Goal: Task Accomplishment & Management: Manage account settings

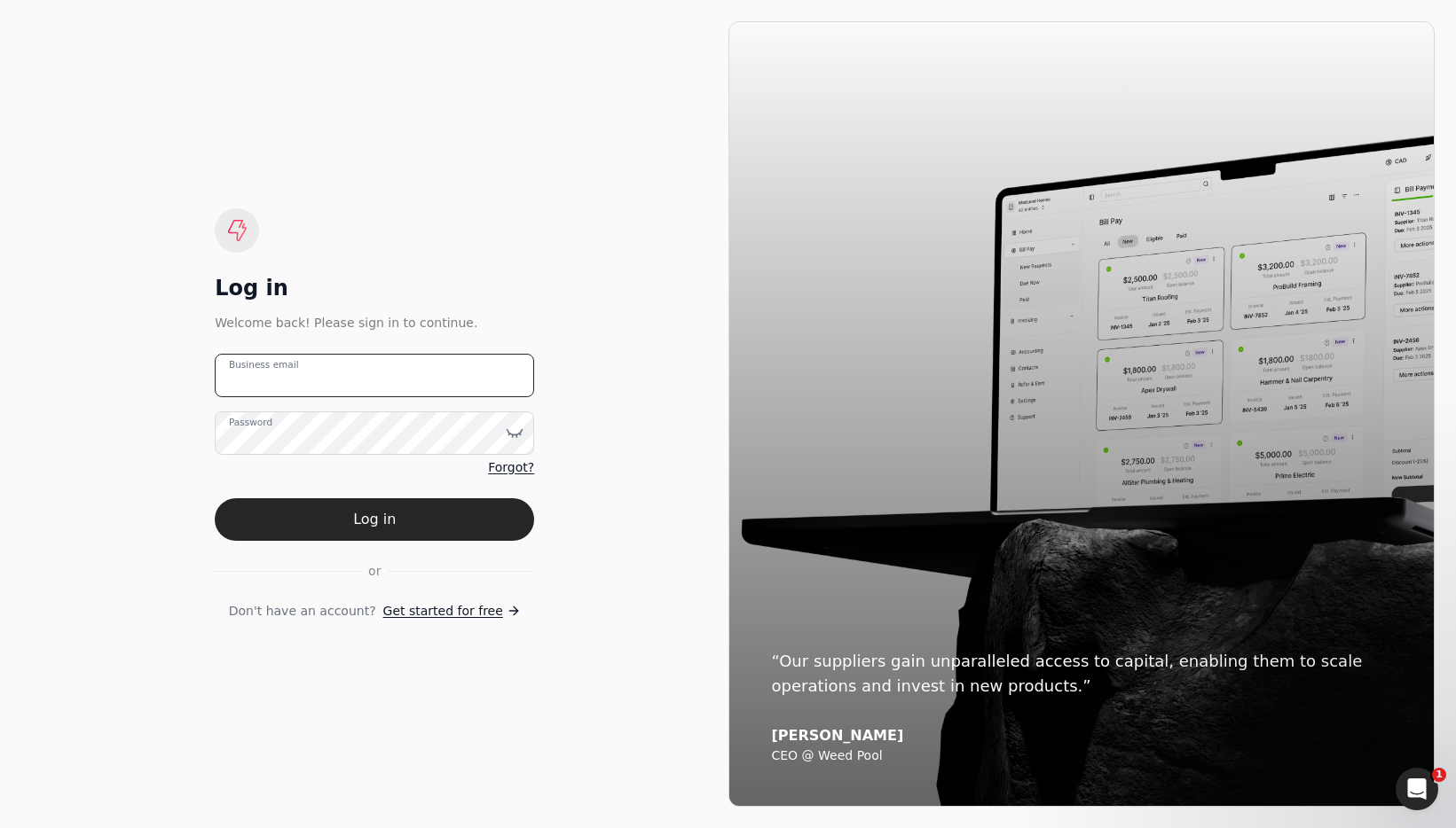
click at [435, 373] on email "Business email" at bounding box center [375, 375] width 320 height 43
type email "a"
type email "t"
type email "[EMAIL_ADDRESS][DOMAIN_NAME]"
click at [326, 160] on div "Log in Welcome back! Please sign in to continue. [EMAIL_ADDRESS][DOMAIN_NAME] B…" at bounding box center [375, 414] width 707 height 786
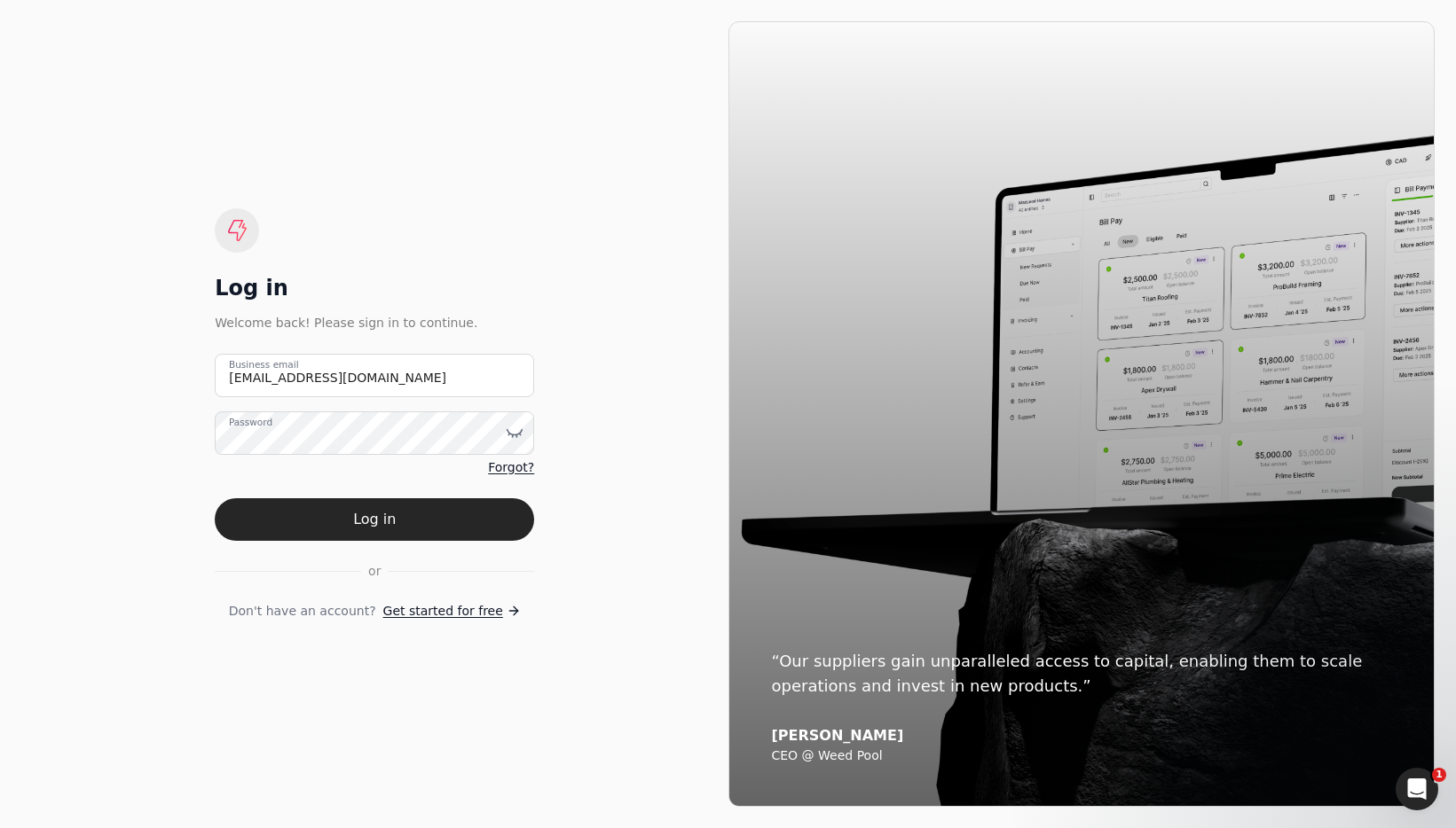
click at [527, 468] on span "Forgot?" at bounding box center [511, 467] width 46 height 19
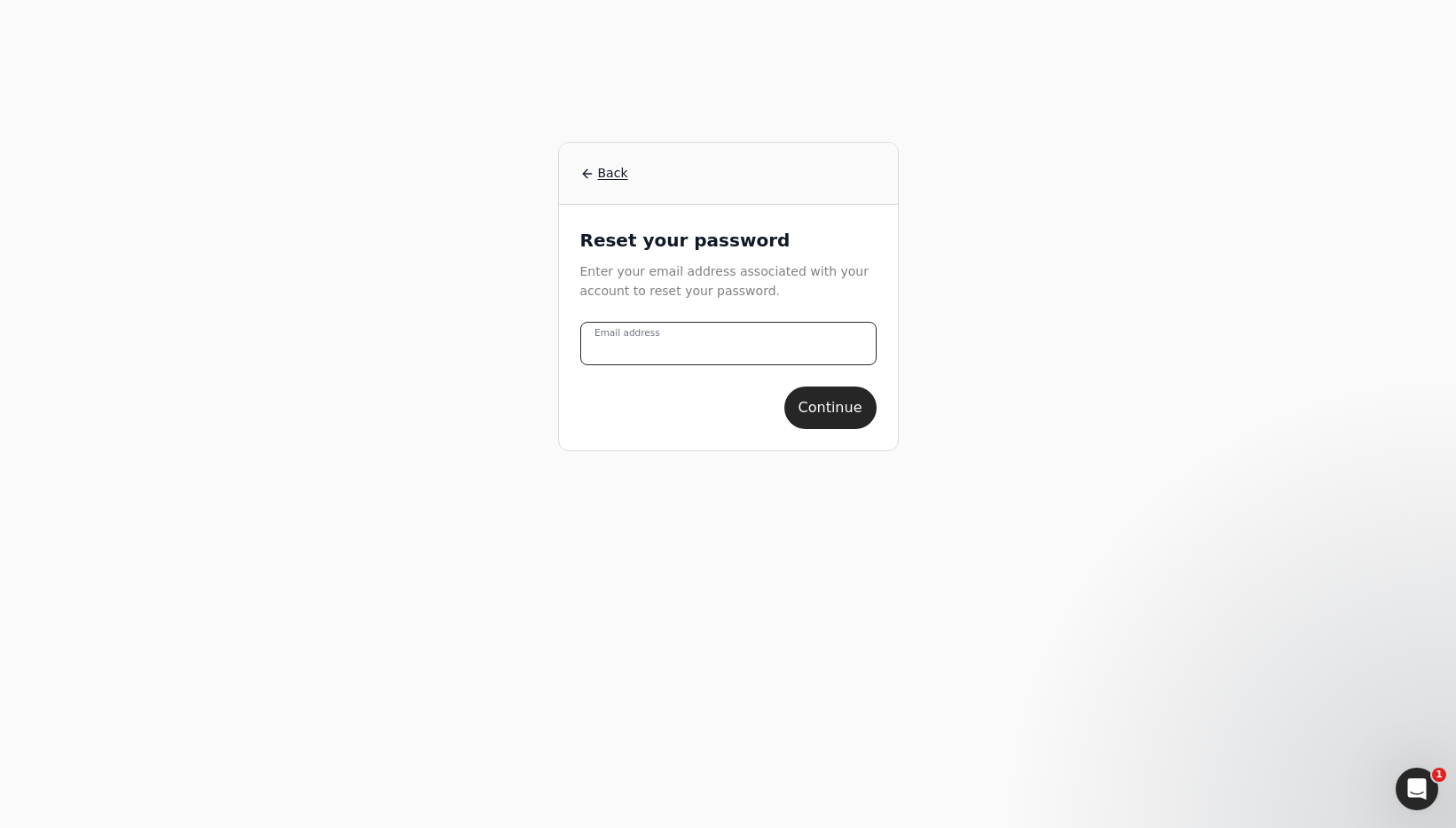
drag, startPoint x: 703, startPoint y: 331, endPoint x: 717, endPoint y: 336, distance: 14.9
click at [703, 331] on address "Email address" at bounding box center [728, 343] width 296 height 43
type address "[EMAIL_ADDRESS][DOMAIN_NAME]"
click at [784, 387] on button "Continue" at bounding box center [830, 408] width 92 height 42
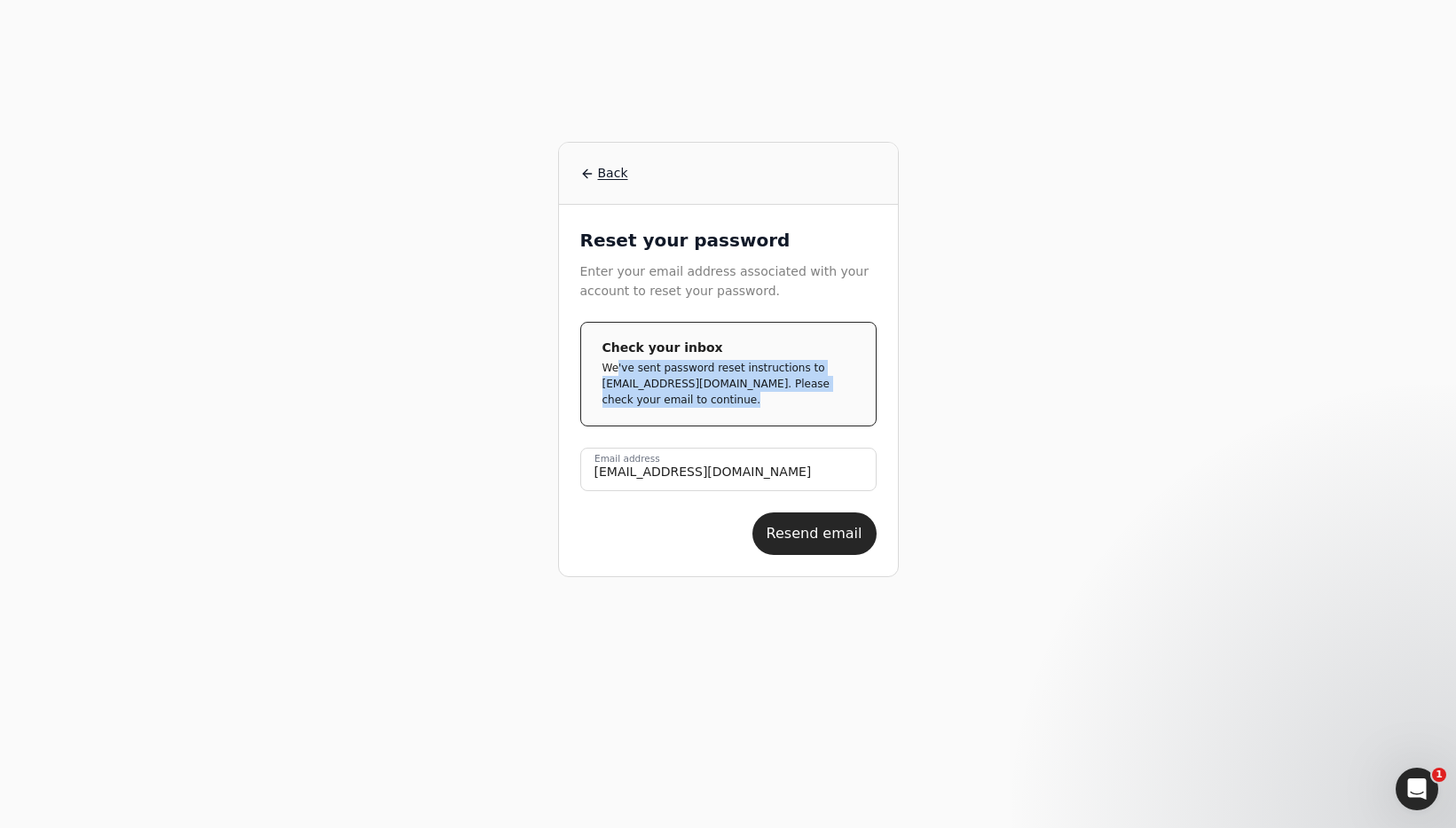
drag, startPoint x: 615, startPoint y: 361, endPoint x: 765, endPoint y: 399, distance: 154.7
click at [765, 399] on p "We've sent password reset instructions to [EMAIL_ADDRESS][DOMAIN_NAME]. Please …" at bounding box center [721, 383] width 238 height 48
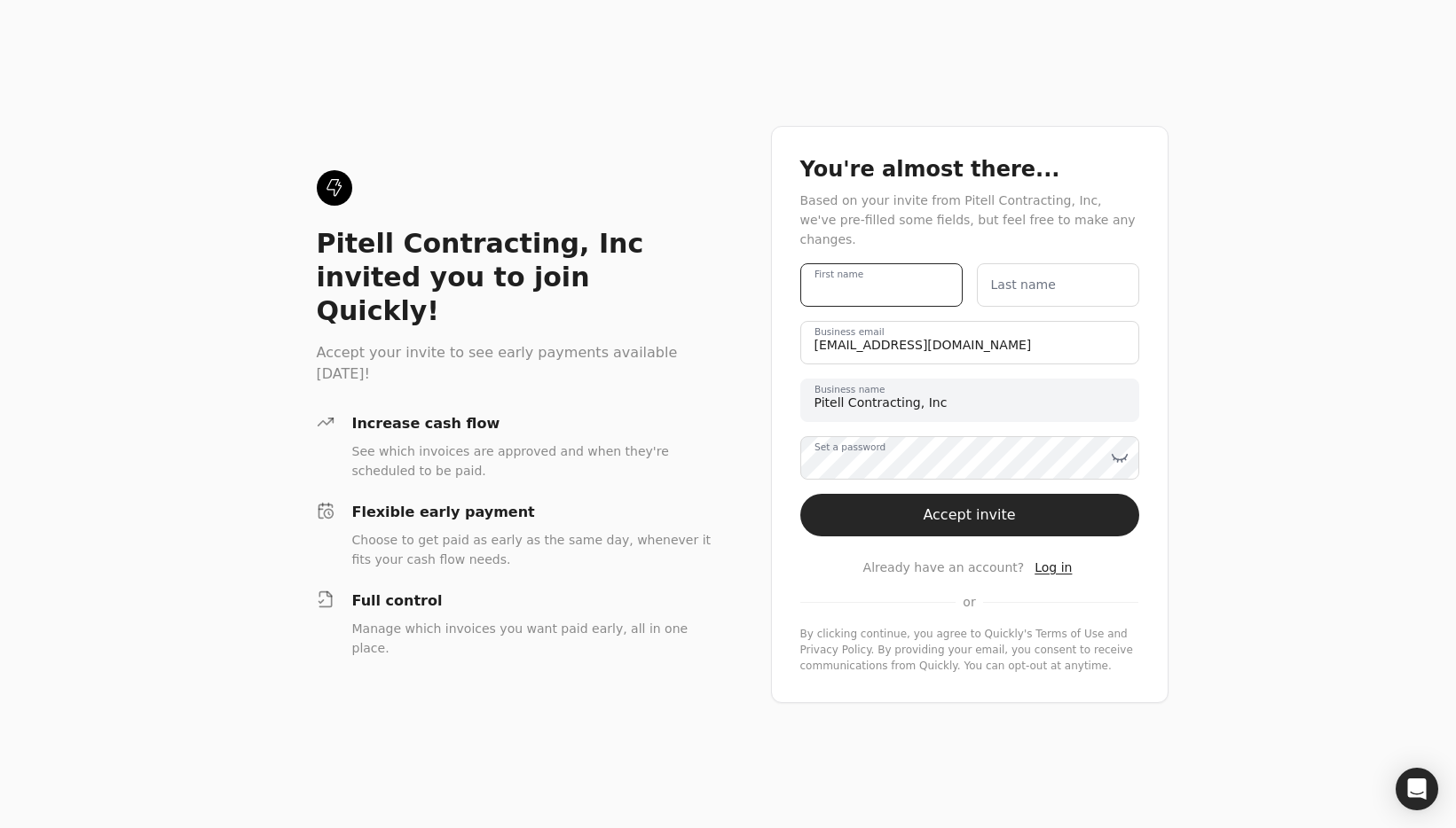
click at [927, 278] on name "First name" at bounding box center [881, 285] width 163 height 43
type name "Team"
type name "Quickly"
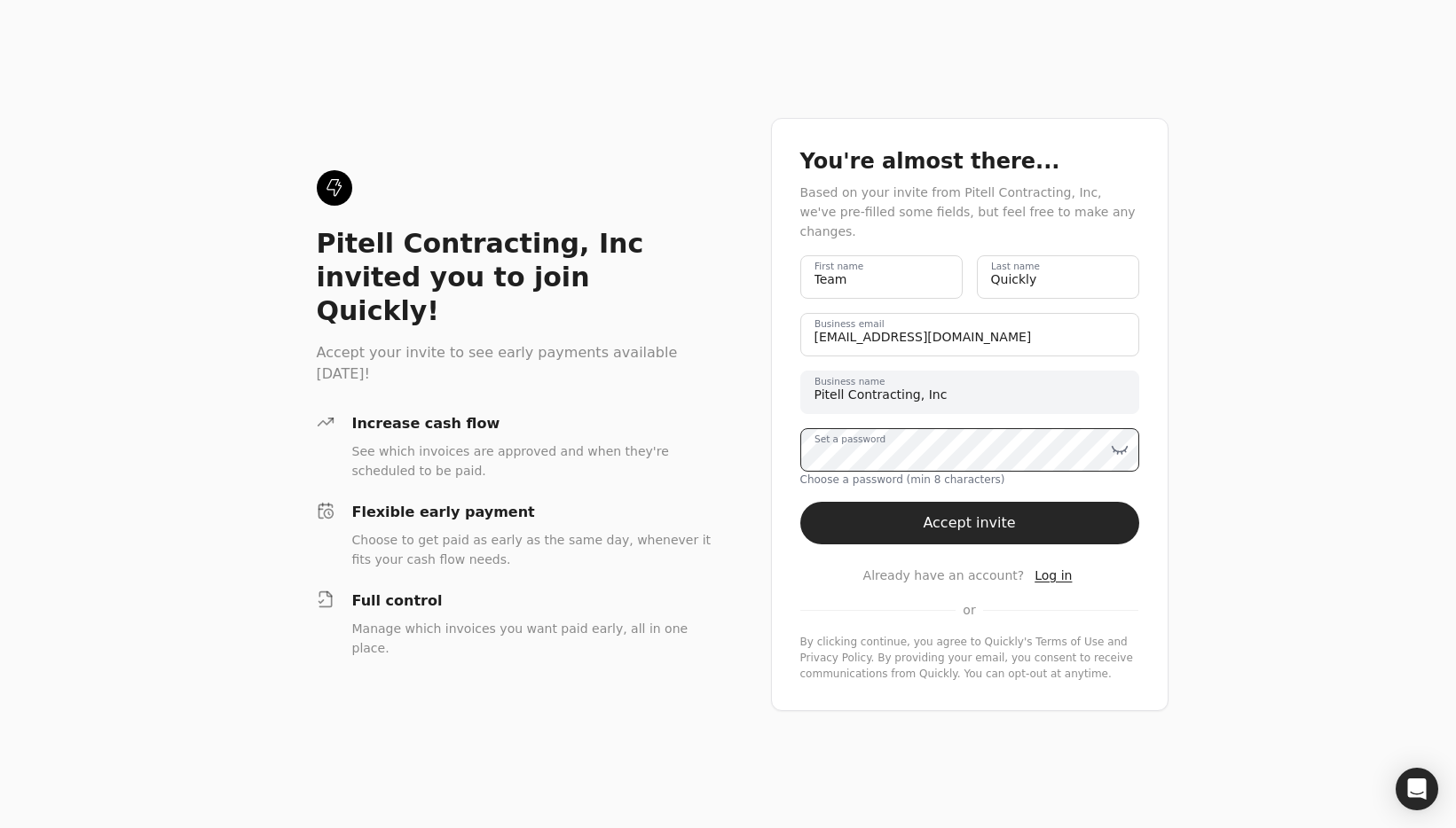
click at [895, 434] on div "Set a password" at bounding box center [970, 450] width 339 height 43
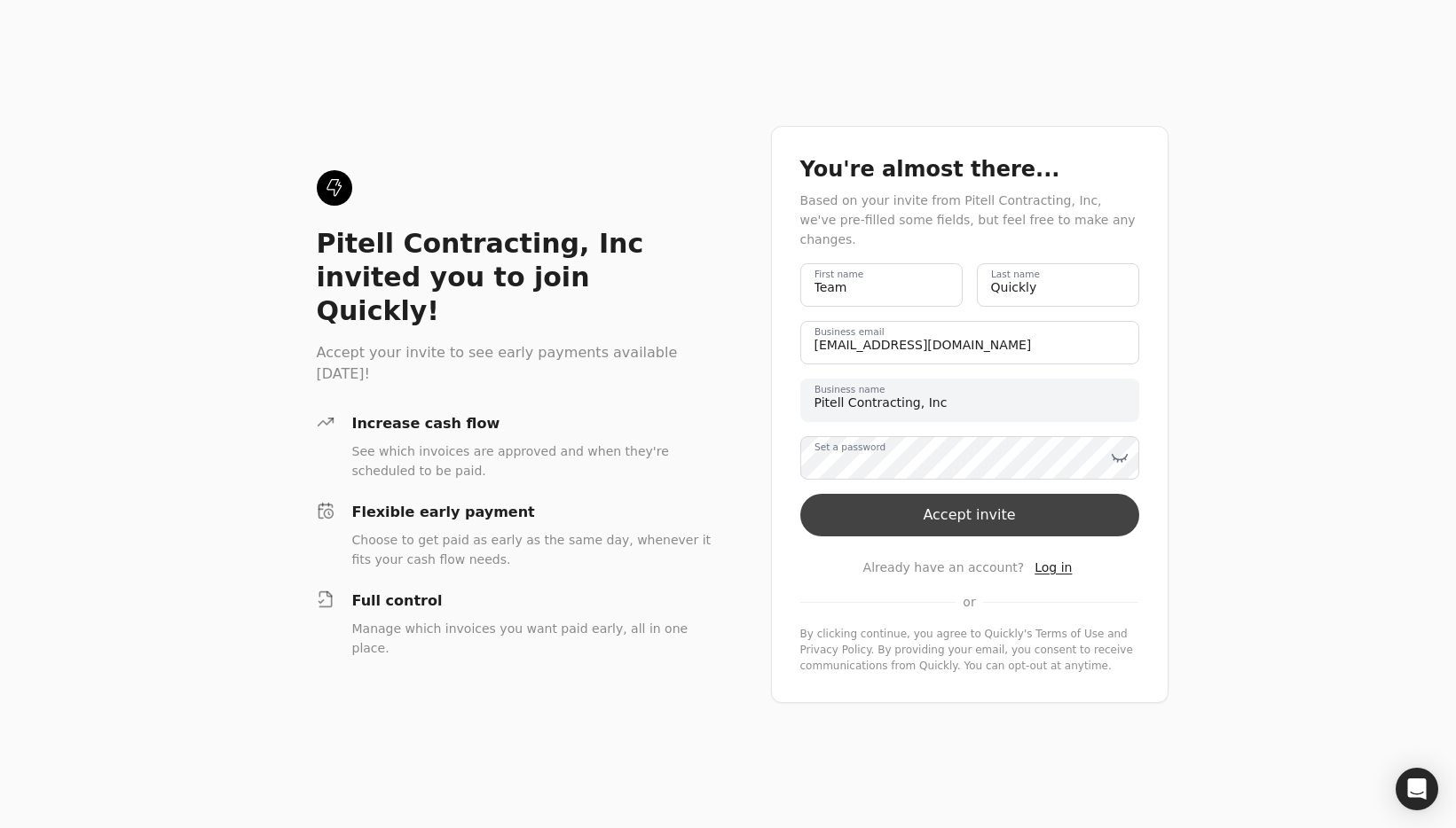
click at [985, 508] on button "Accept invite" at bounding box center [970, 514] width 339 height 42
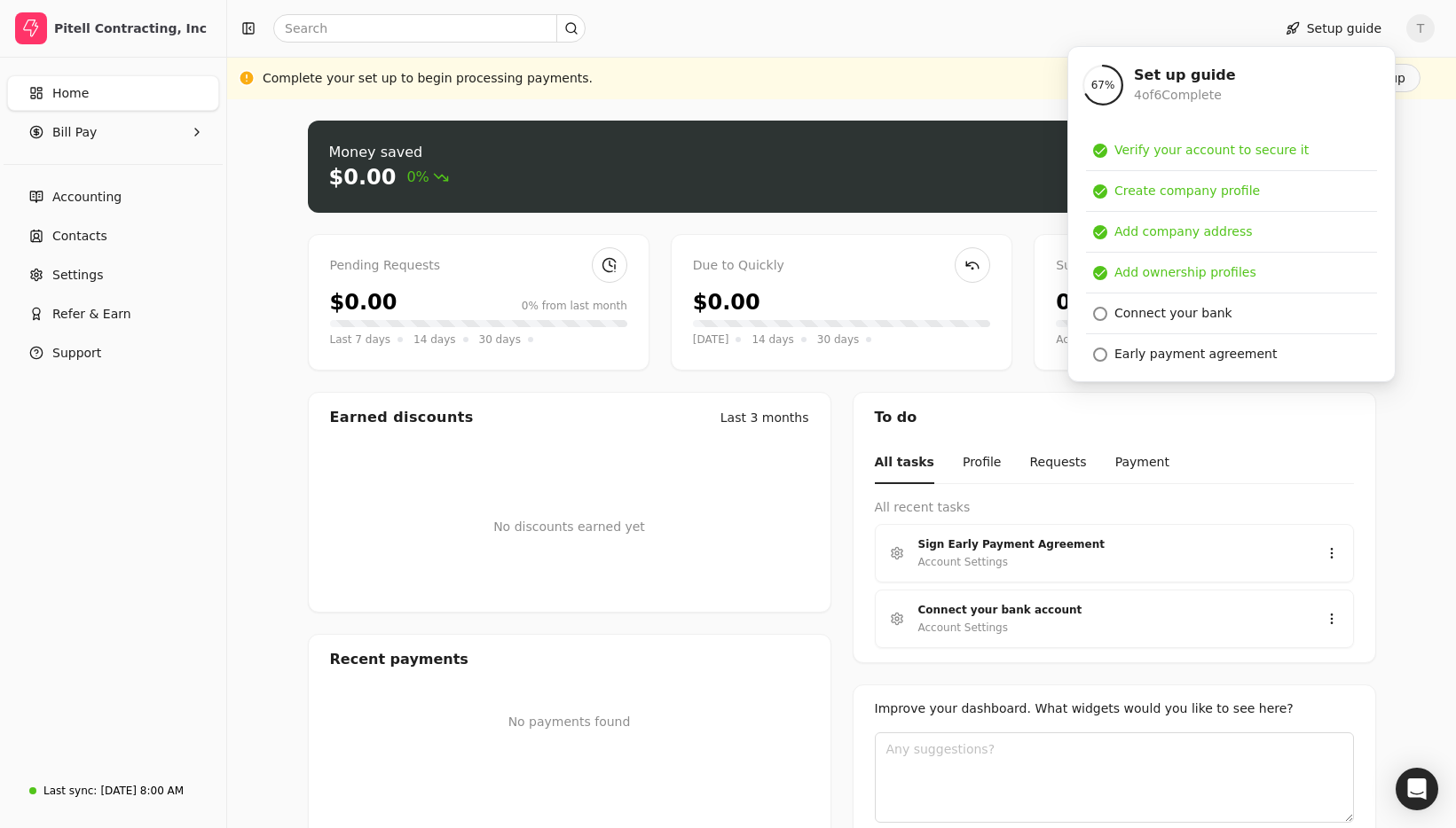
drag, startPoint x: 230, startPoint y: 379, endPoint x: 298, endPoint y: 388, distance: 68.6
click at [231, 380] on div "Money saved $0.00 0% Approve bills Pay Pending Requests $0.00 0% from last mont…" at bounding box center [841, 494] width 1229 height 791
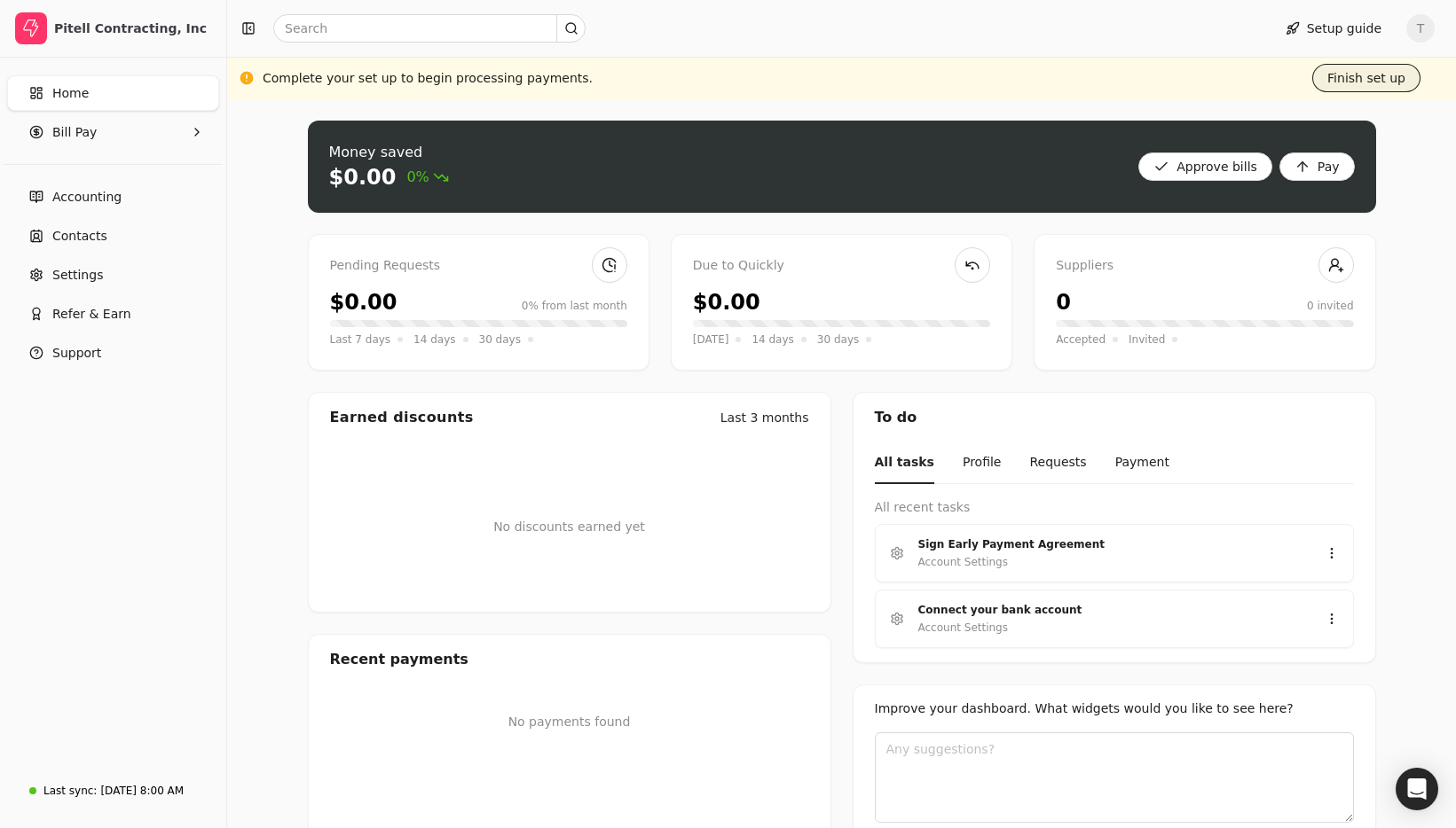
click at [1381, 70] on button "Finish set up" at bounding box center [1366, 77] width 108 height 28
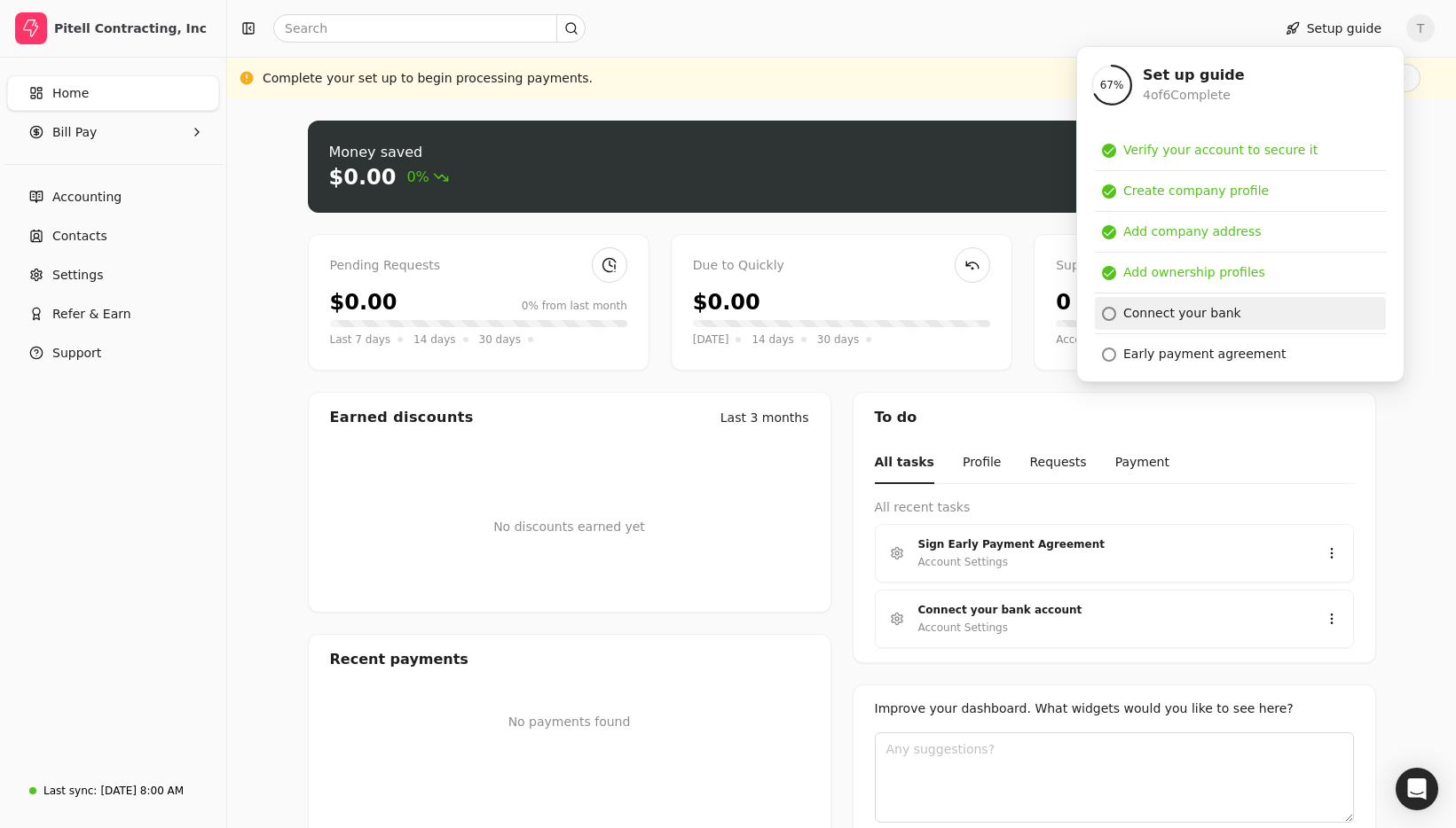
click at [1265, 313] on link "Connect your bank" at bounding box center [1240, 313] width 291 height 32
